Goal: Task Accomplishment & Management: Use online tool/utility

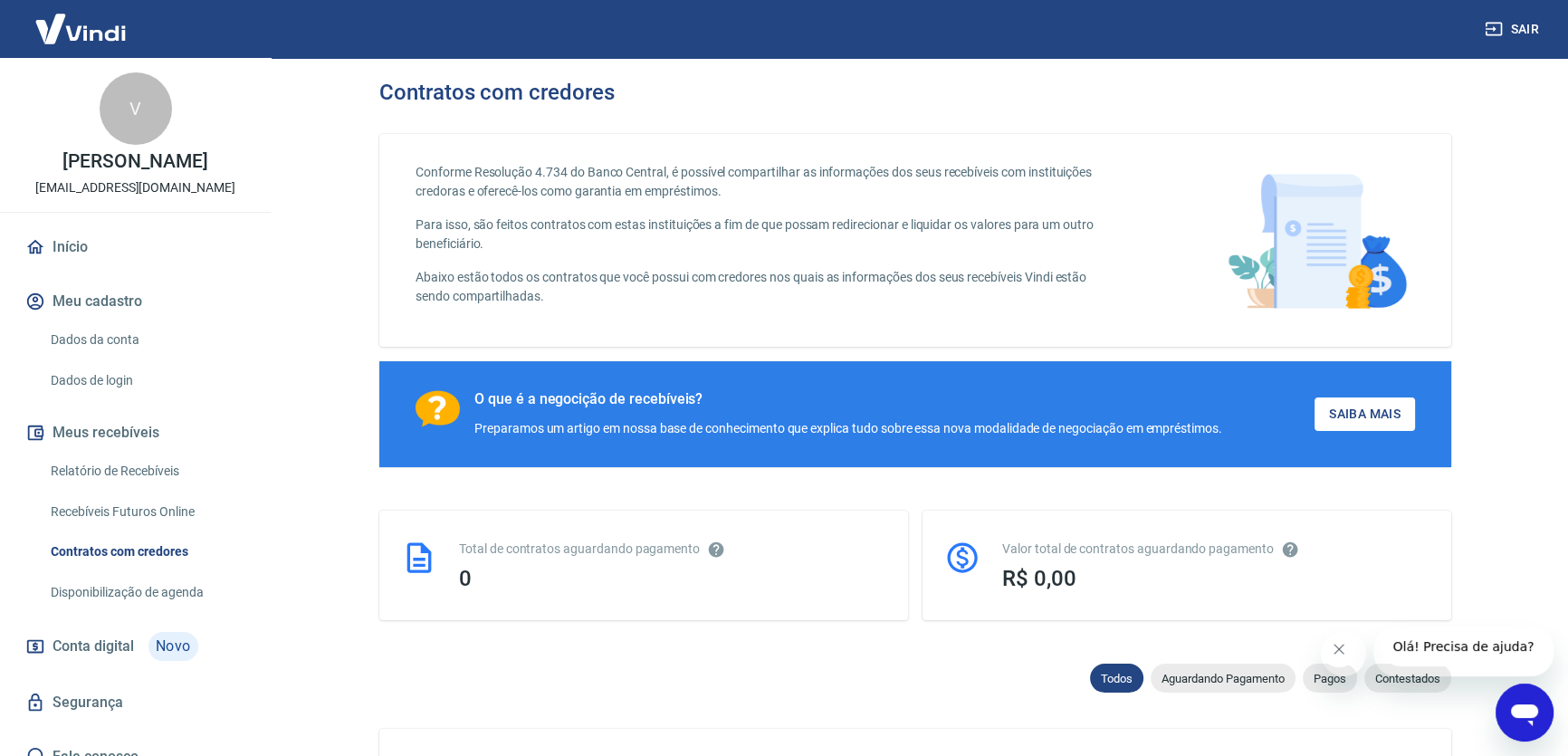
click at [107, 508] on link "Recebíveis Futuros Online" at bounding box center [146, 511] width 205 height 37
